Goal: Task Accomplishment & Management: Use online tool/utility

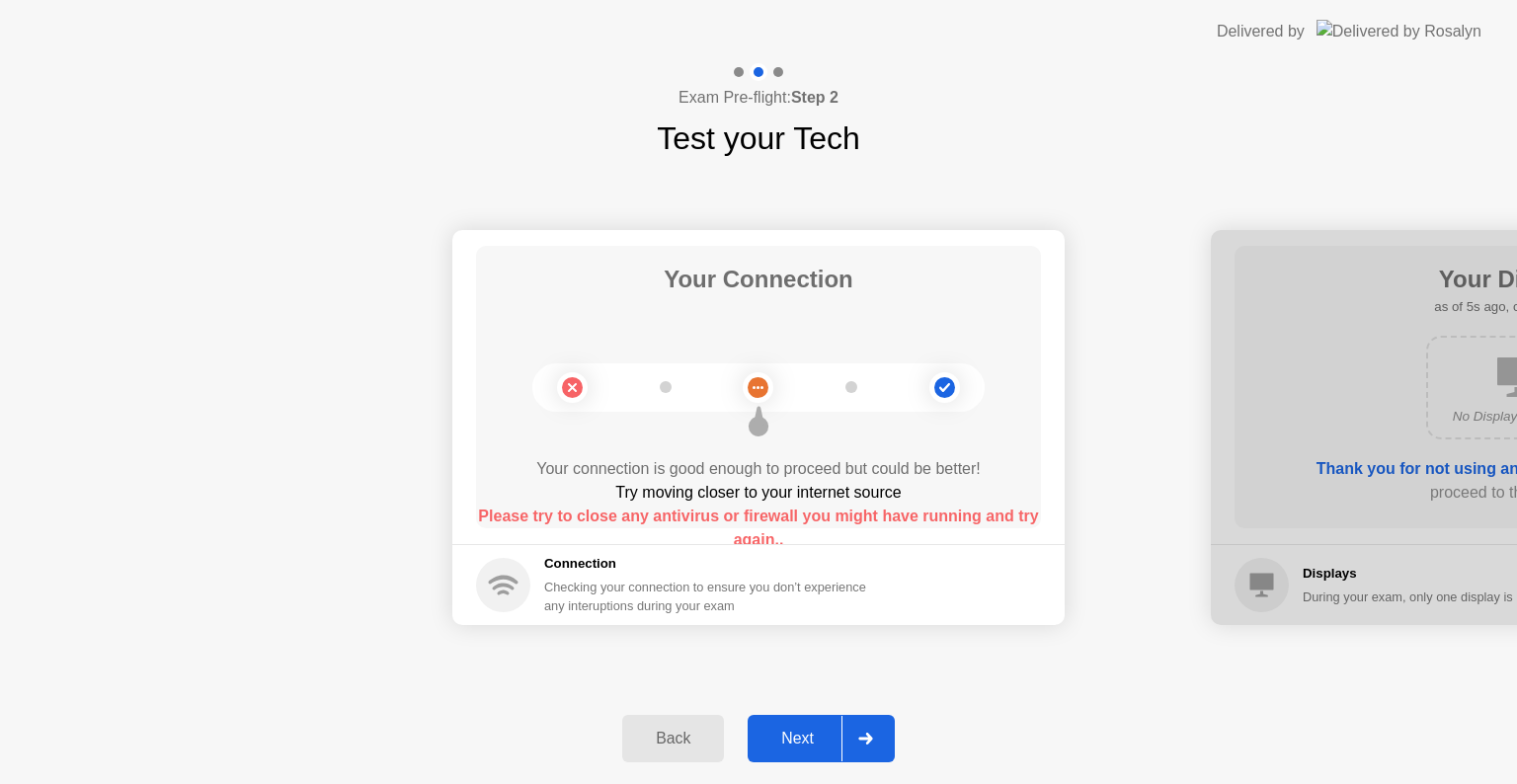
click at [802, 746] on div "Next" at bounding box center [797, 738] width 88 height 18
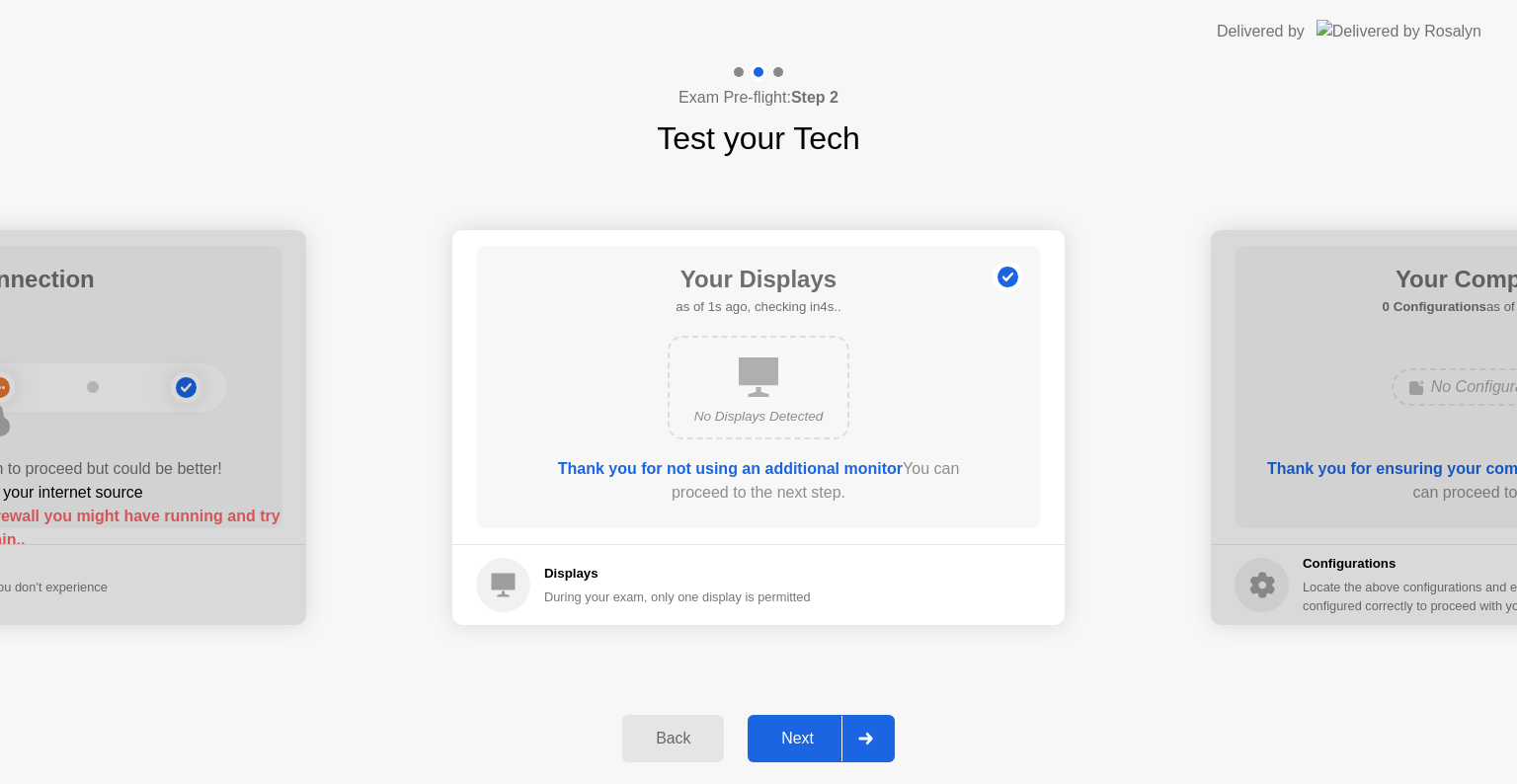
drag, startPoint x: 790, startPoint y: 732, endPoint x: 800, endPoint y: 735, distance: 10.4
click at [790, 732] on div "Next" at bounding box center [797, 738] width 88 height 18
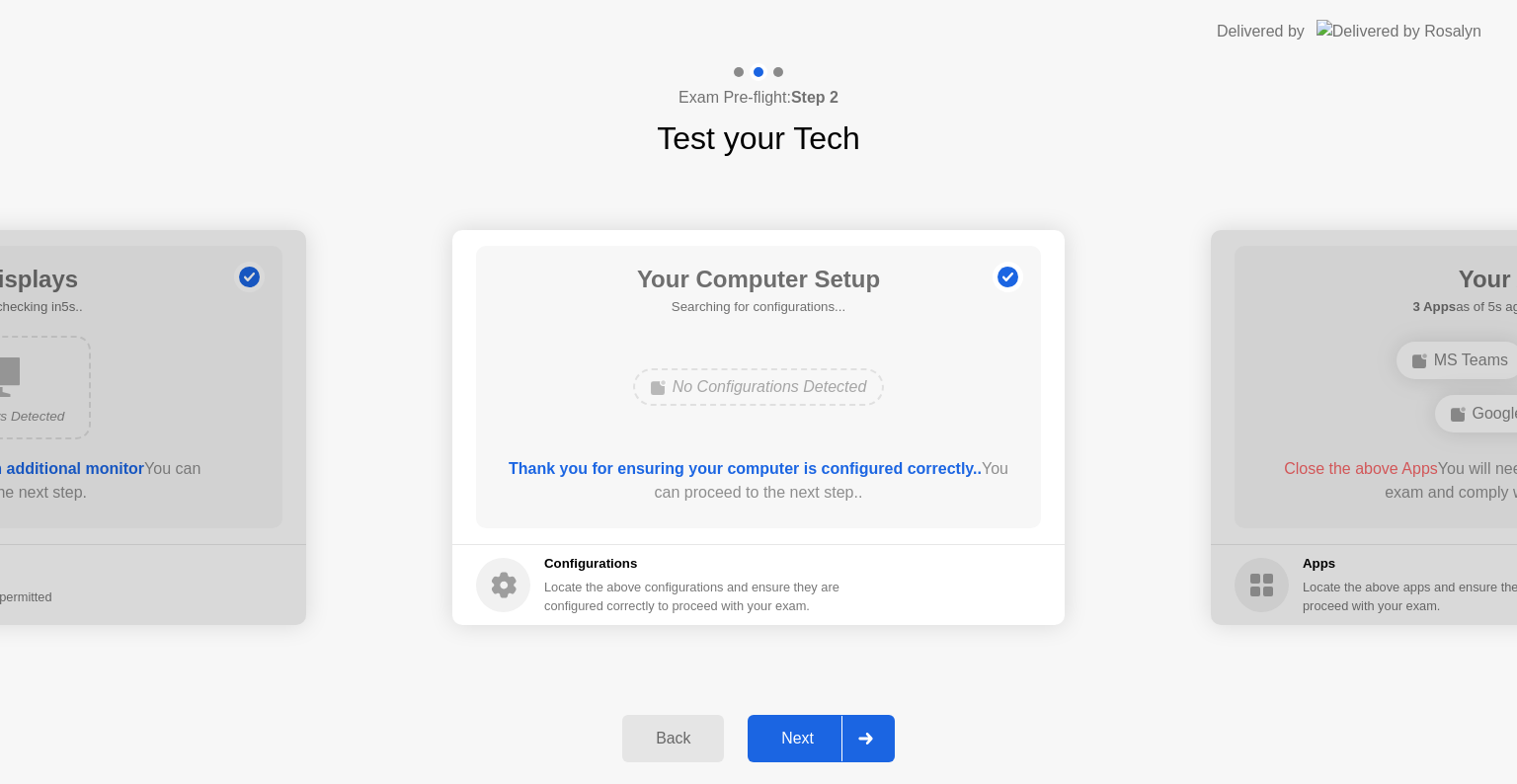
click at [858, 747] on div at bounding box center [866, 738] width 48 height 46
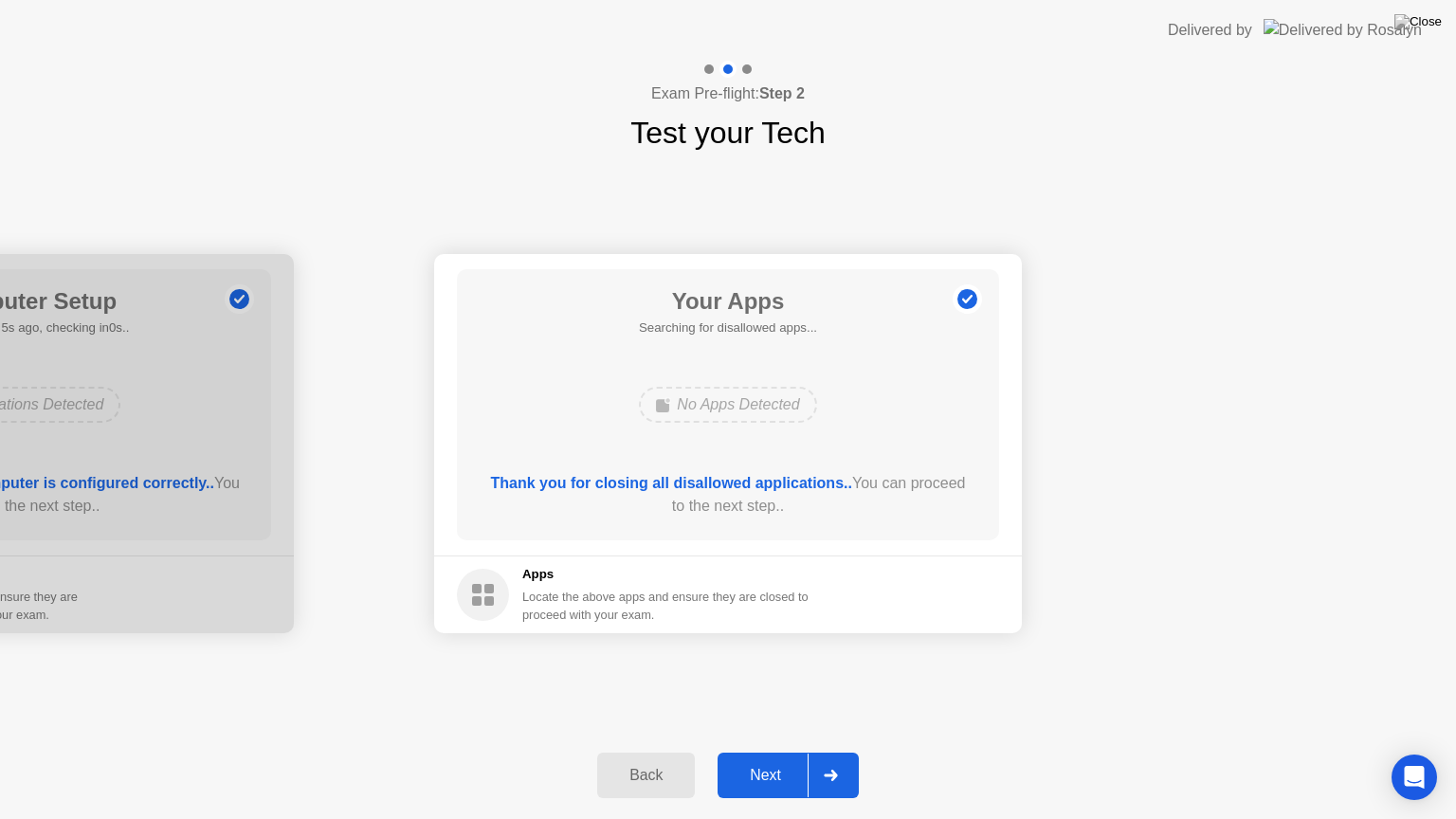
click at [799, 751] on button "Next" at bounding box center [788, 775] width 141 height 46
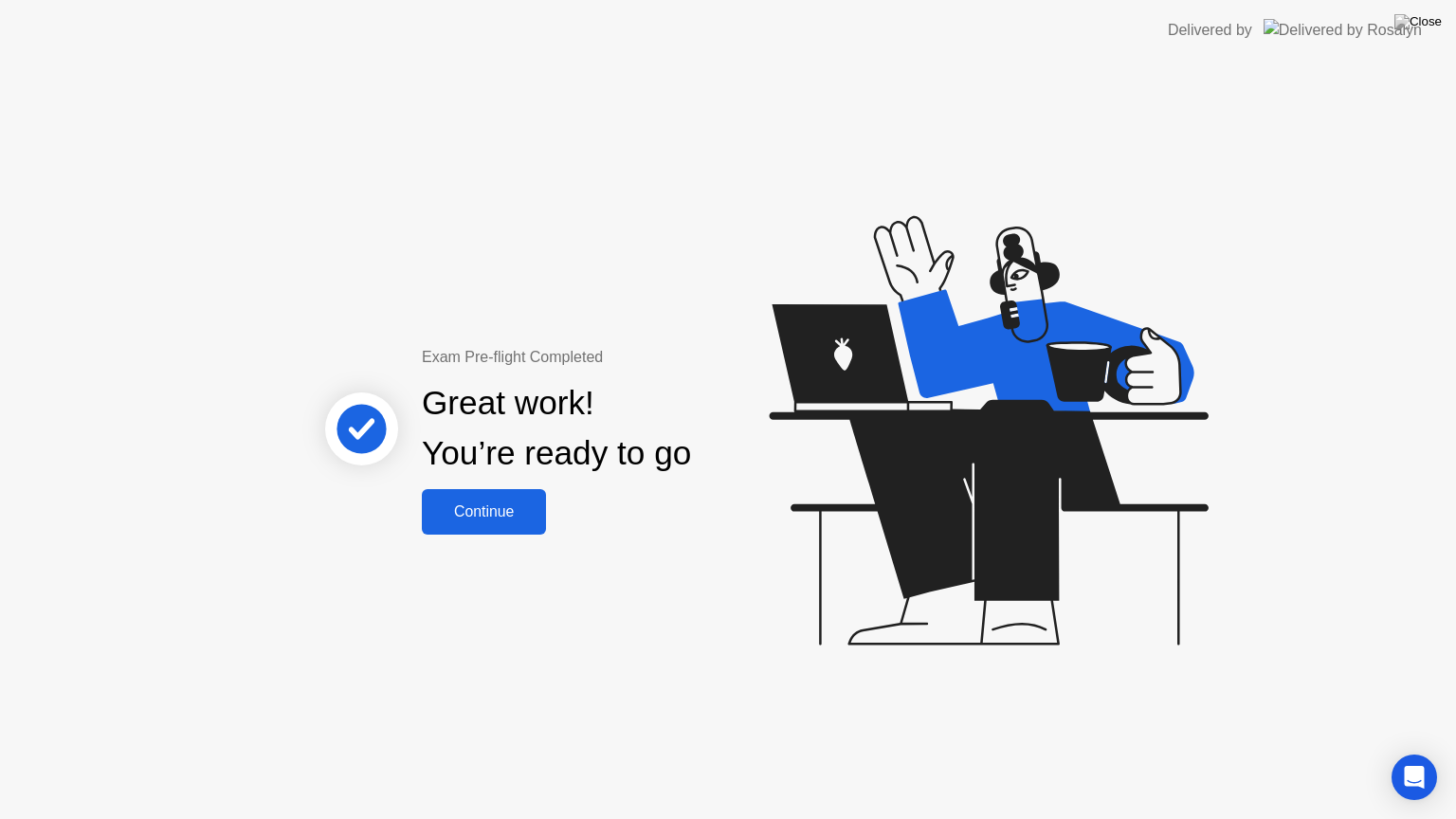
click at [482, 519] on div "Continue" at bounding box center [484, 511] width 112 height 17
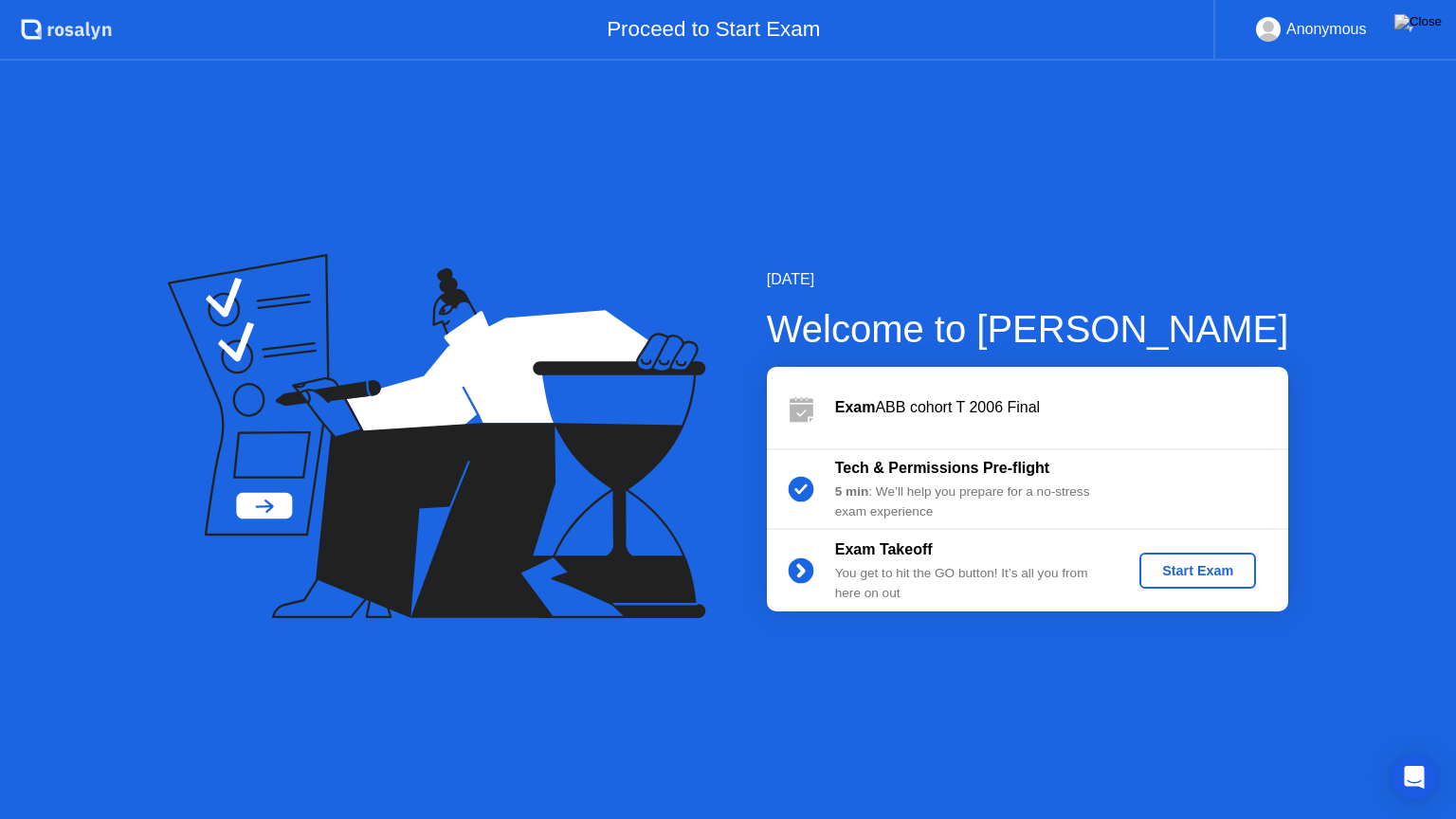
click at [1217, 576] on div "Start Exam" at bounding box center [1198, 570] width 101 height 15
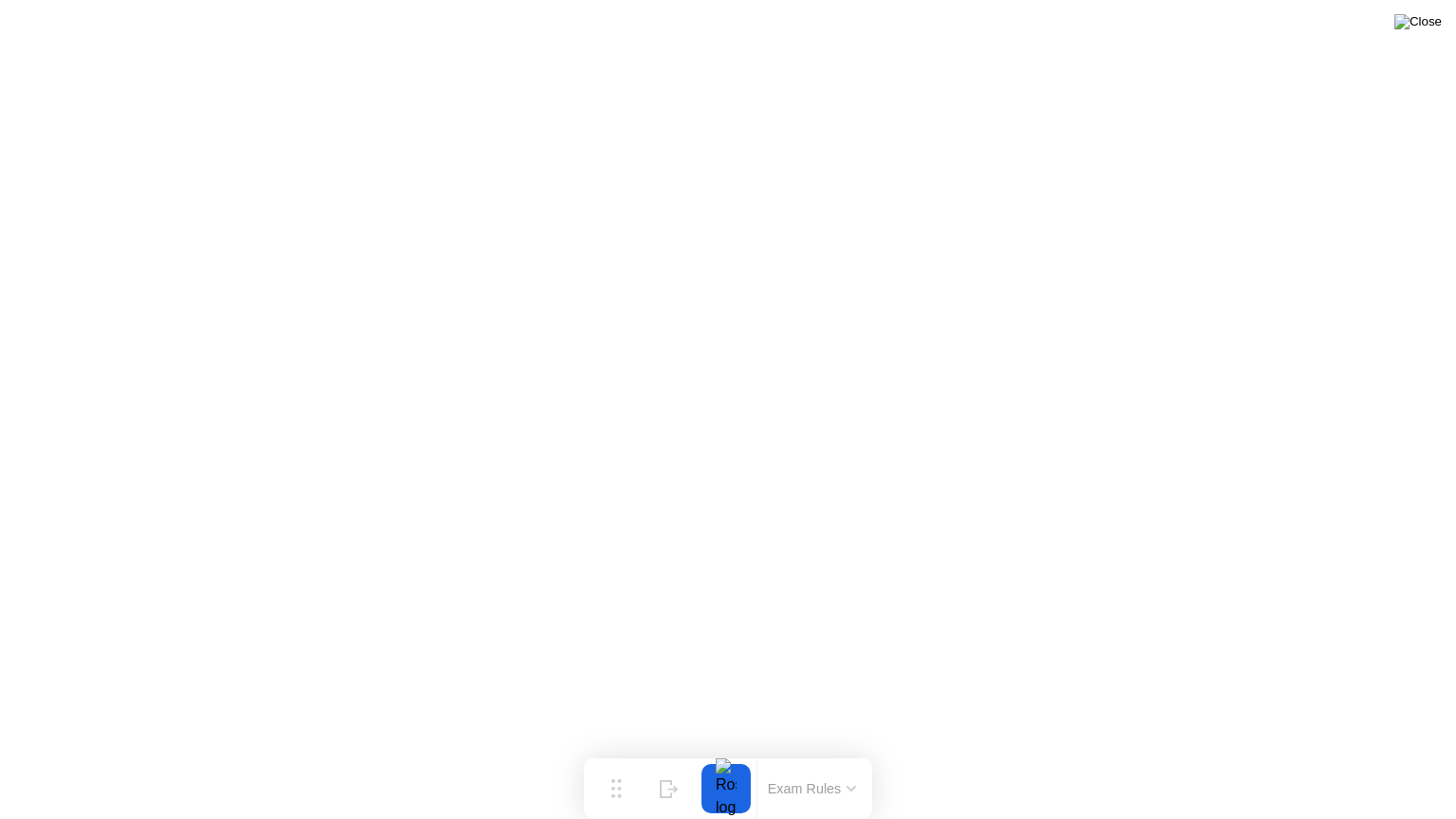
click at [1422, 30] on img at bounding box center [1418, 22] width 48 height 15
click at [1433, 29] on img at bounding box center [1418, 22] width 48 height 15
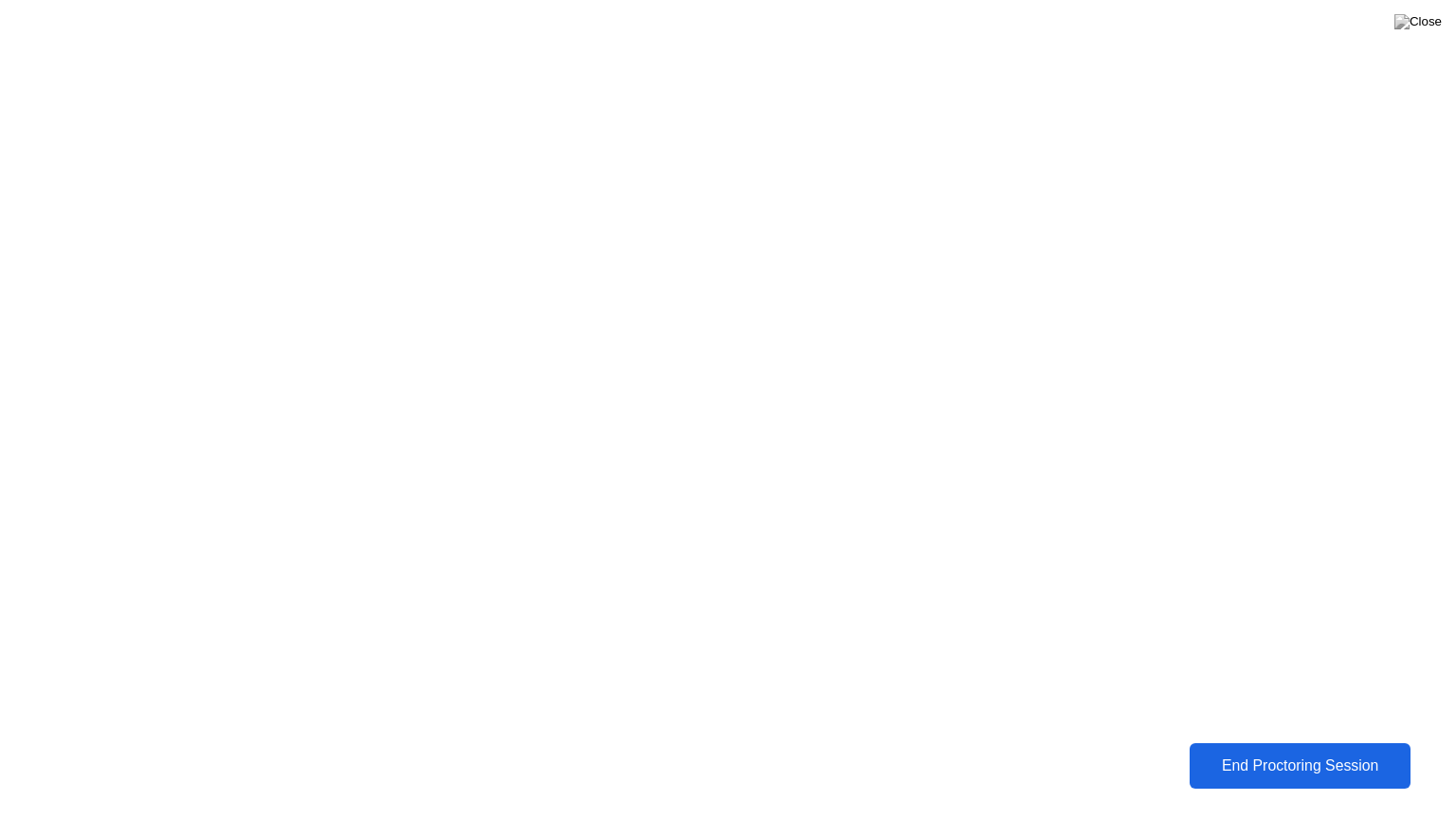
click at [1348, 751] on div "End Proctoring Session" at bounding box center [1301, 766] width 210 height 17
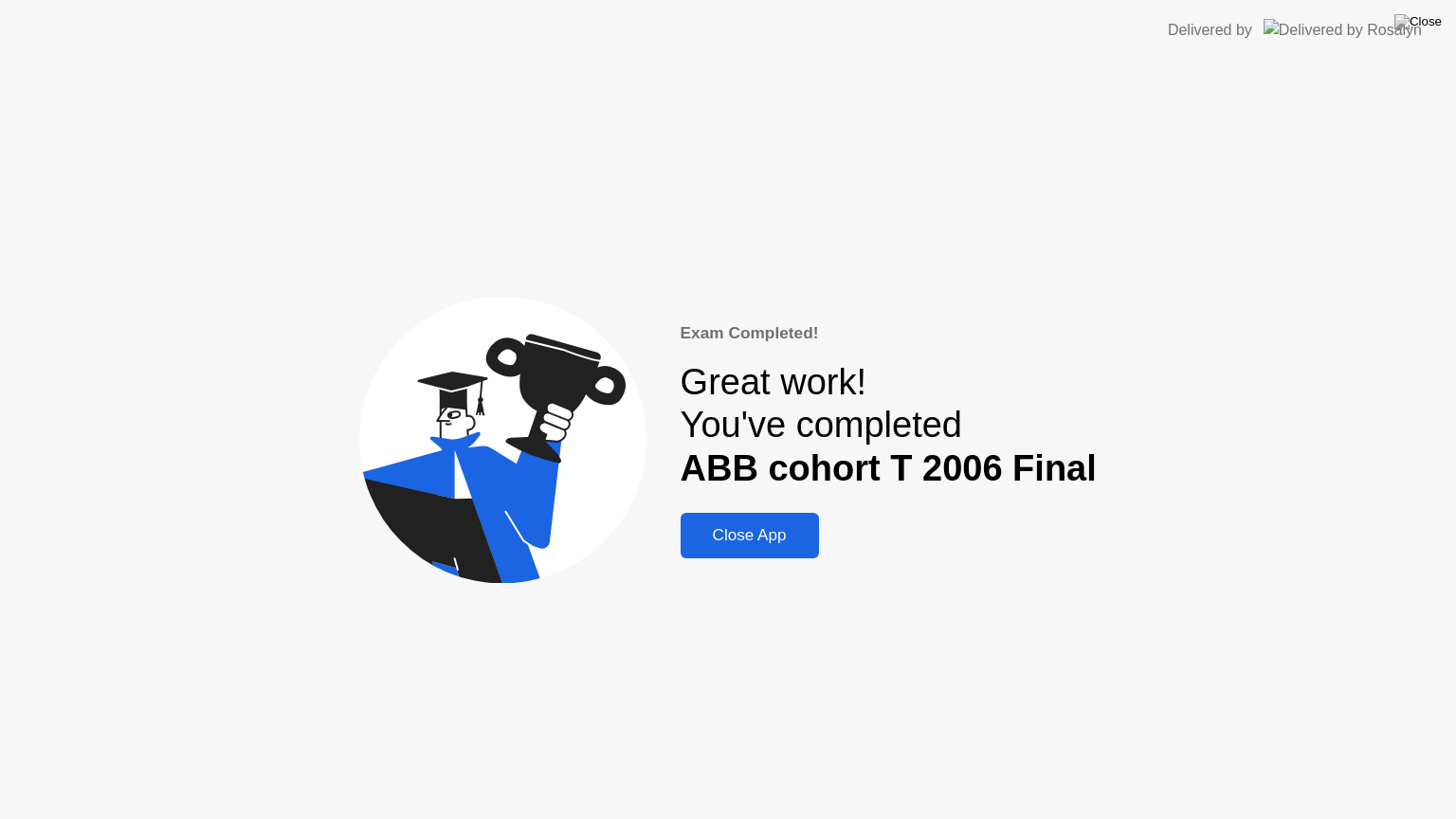
click at [742, 543] on div "Close App" at bounding box center [749, 535] width 127 height 19
